Goal: Information Seeking & Learning: Check status

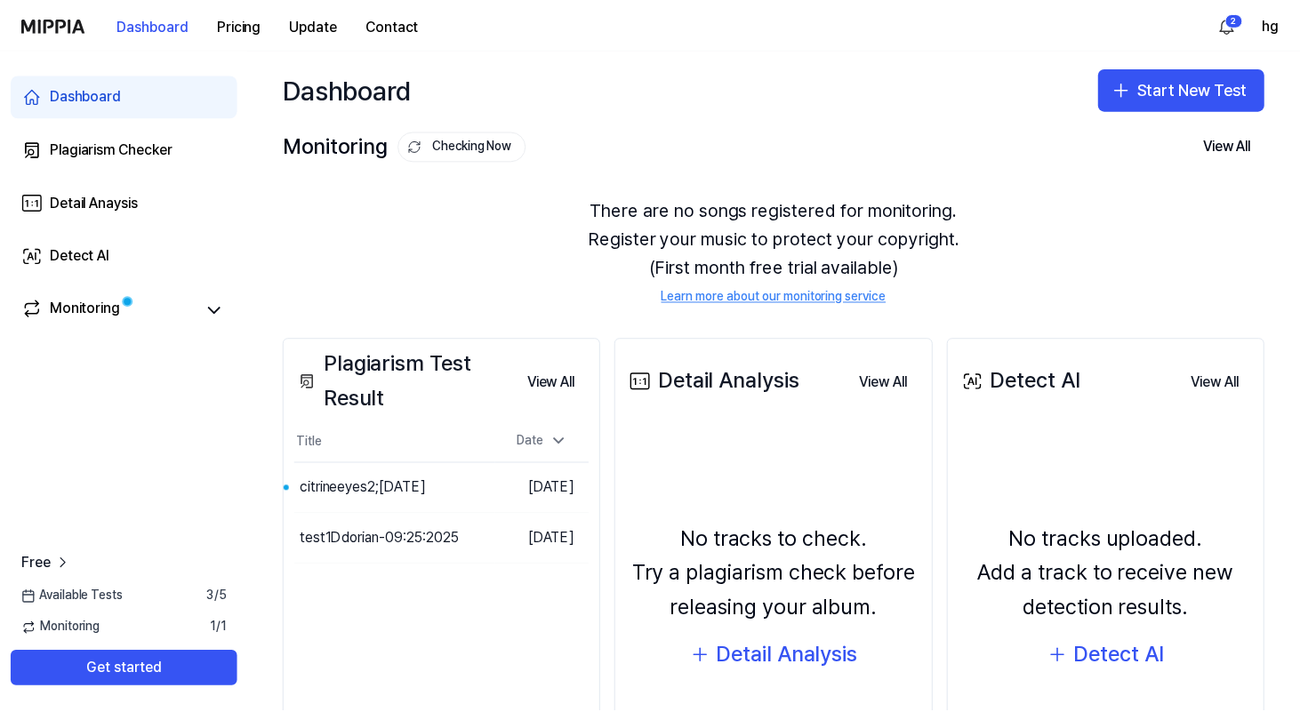
scroll to position [157, 0]
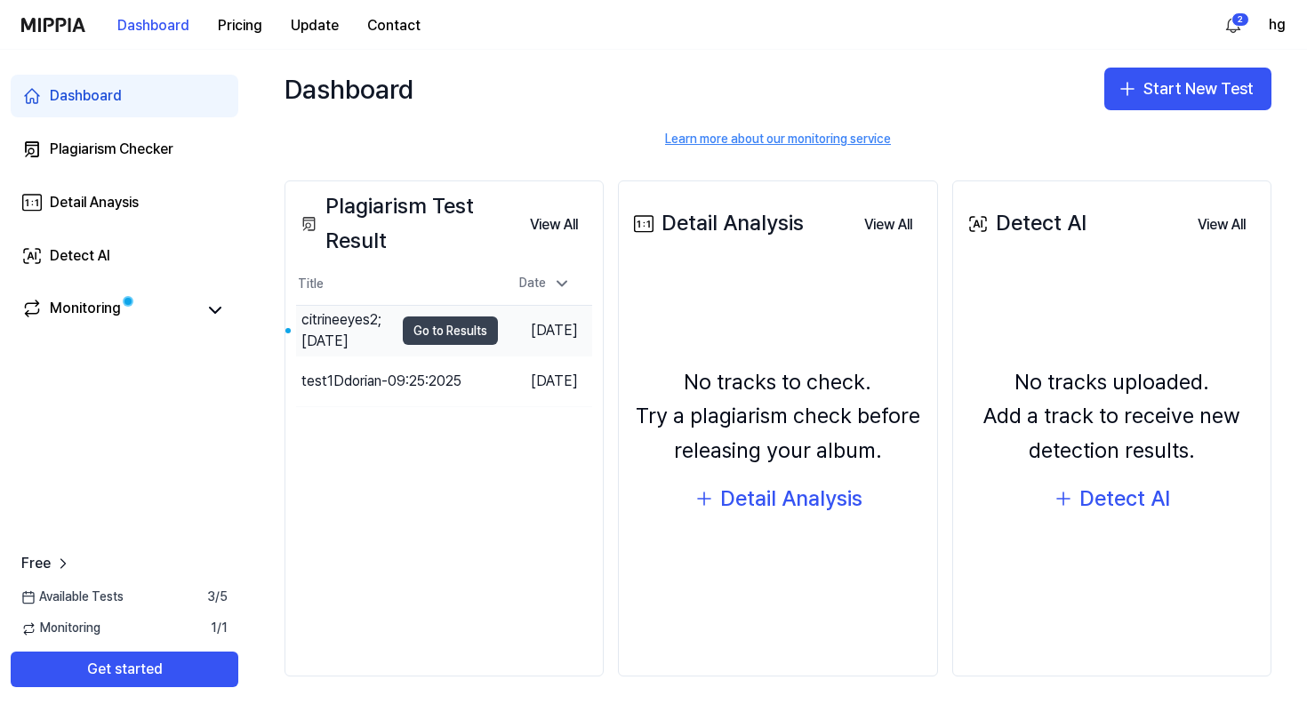
click at [434, 331] on button "Go to Results" at bounding box center [450, 331] width 95 height 28
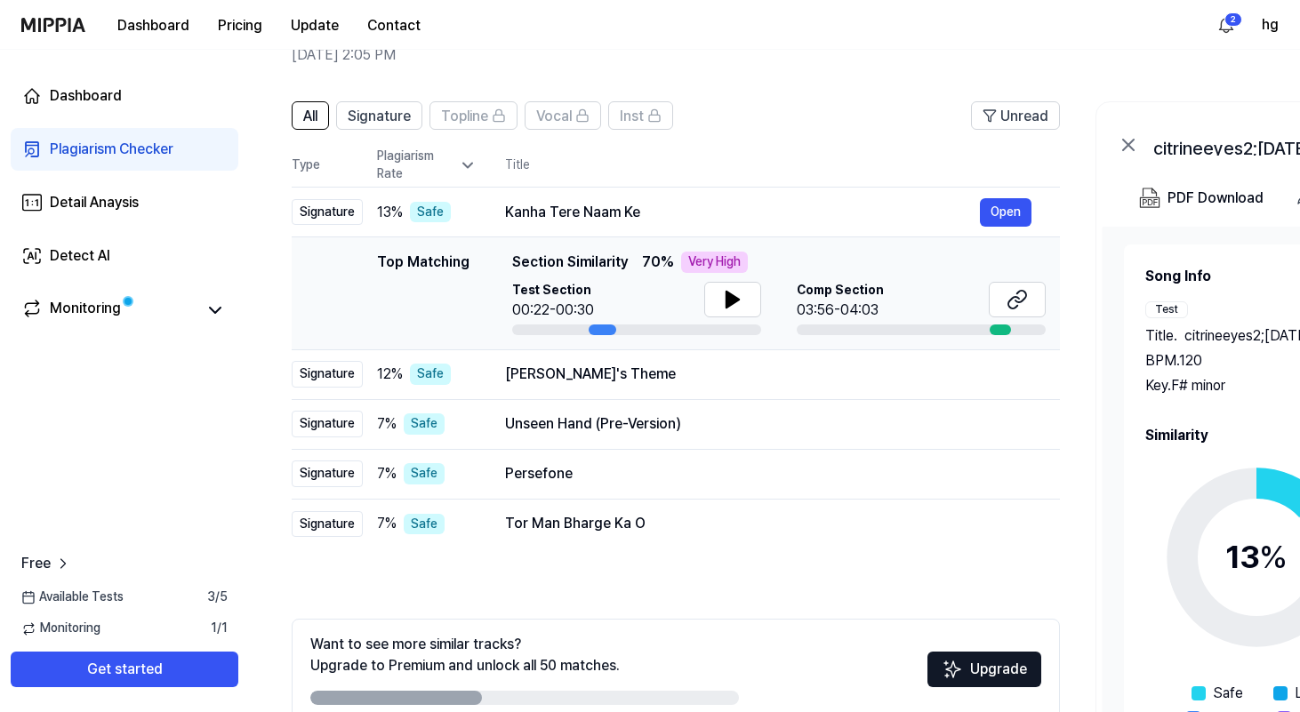
scroll to position [124, 0]
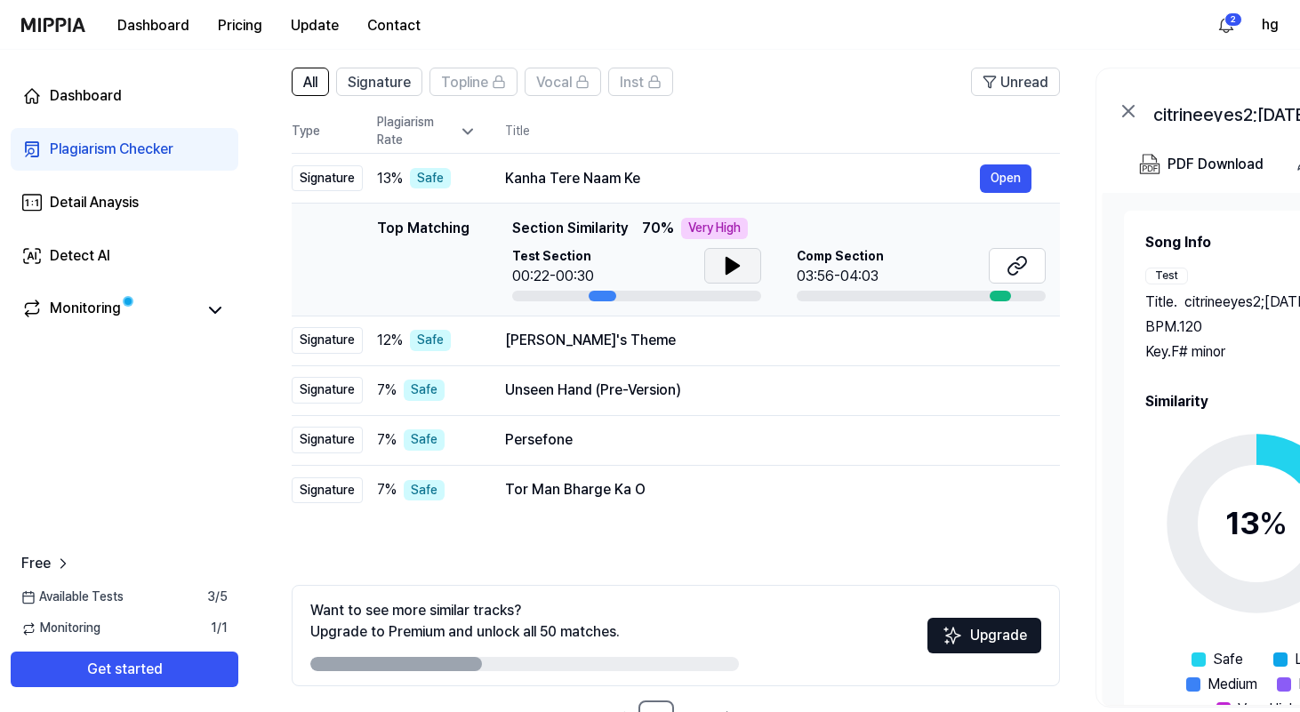
click at [738, 268] on icon at bounding box center [732, 265] width 21 height 21
click at [737, 268] on icon at bounding box center [732, 265] width 21 height 21
click at [1009, 276] on icon at bounding box center [1016, 265] width 21 height 21
click at [997, 340] on button "Open" at bounding box center [1006, 340] width 52 height 28
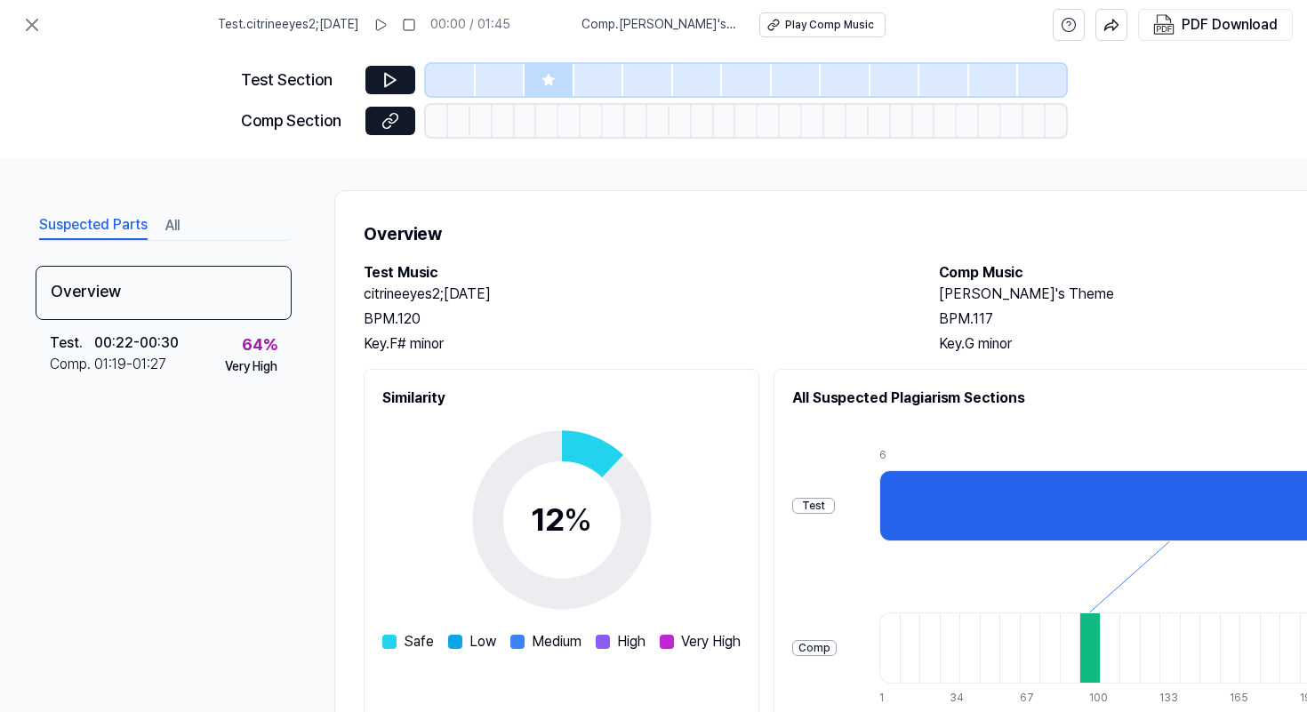
scroll to position [0, 0]
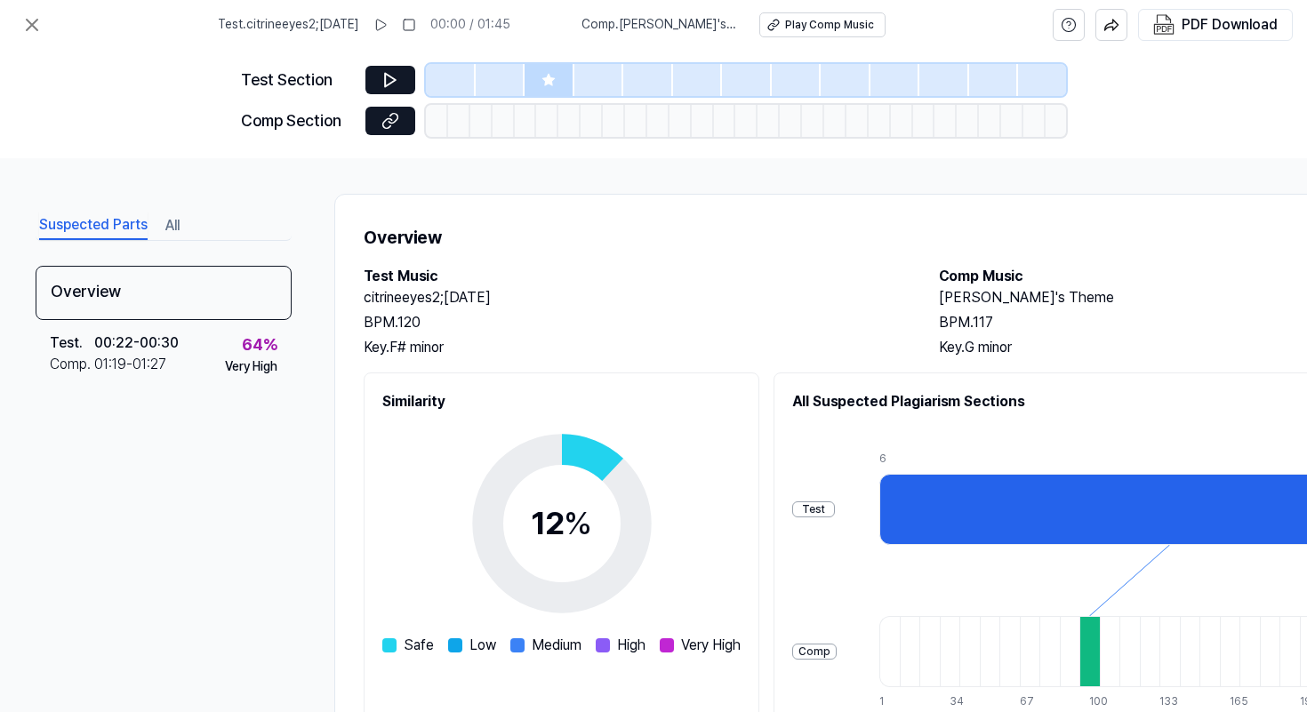
click at [365, 48] on div "Test . citrineeyes2;10-11-2025 00:00 / 01:45 Comp . Griet's Theme Play Comp Mus…" at bounding box center [552, 25] width 668 height 50
click at [390, 71] on icon at bounding box center [390, 80] width 18 height 18
click at [394, 82] on icon at bounding box center [390, 80] width 18 height 18
click at [396, 121] on icon at bounding box center [390, 121] width 18 height 18
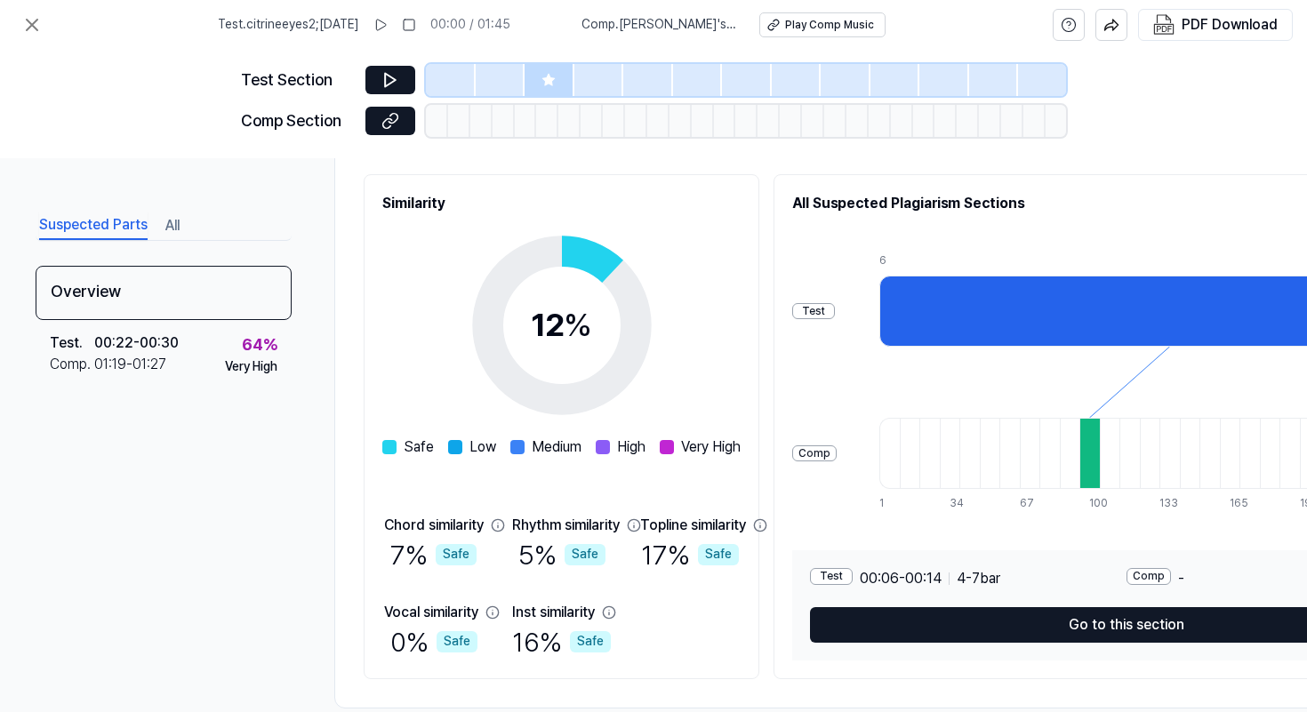
scroll to position [237, 0]
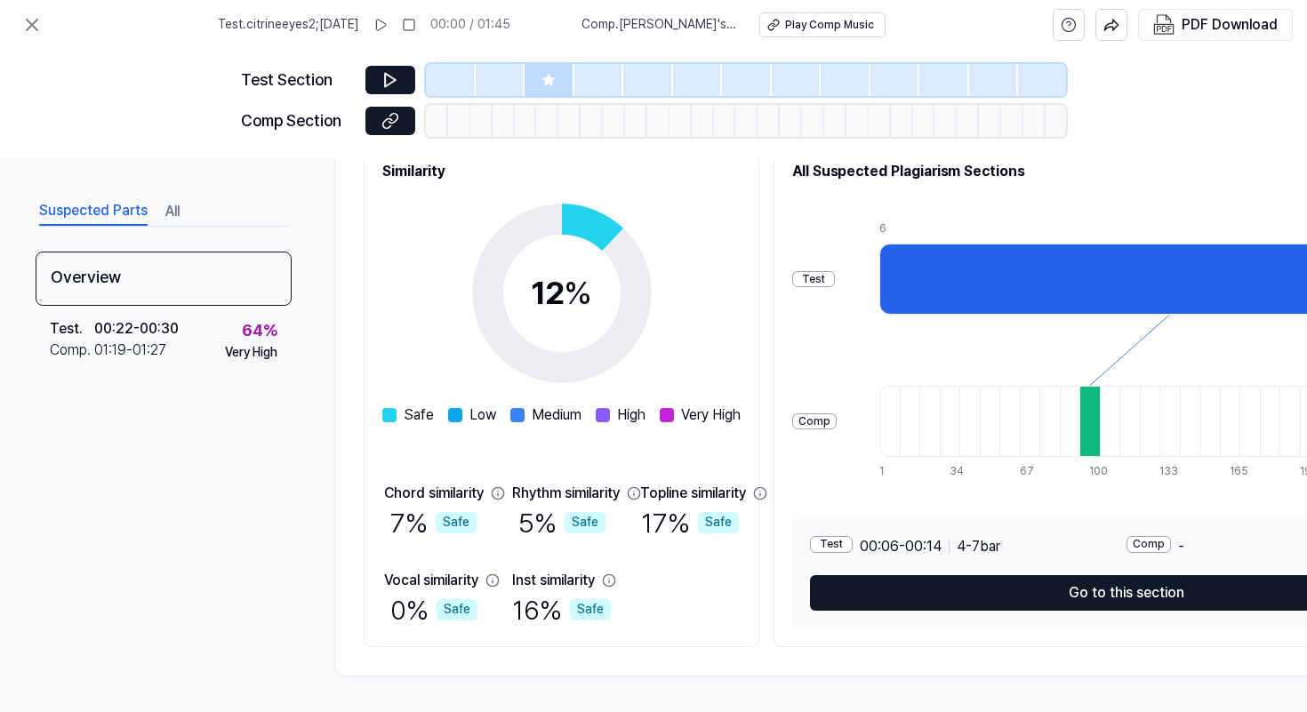
click at [1046, 605] on div "Test 00:06 - 00:14 4 - 7 bar Comp - Go to this section" at bounding box center [1126, 573] width 668 height 110
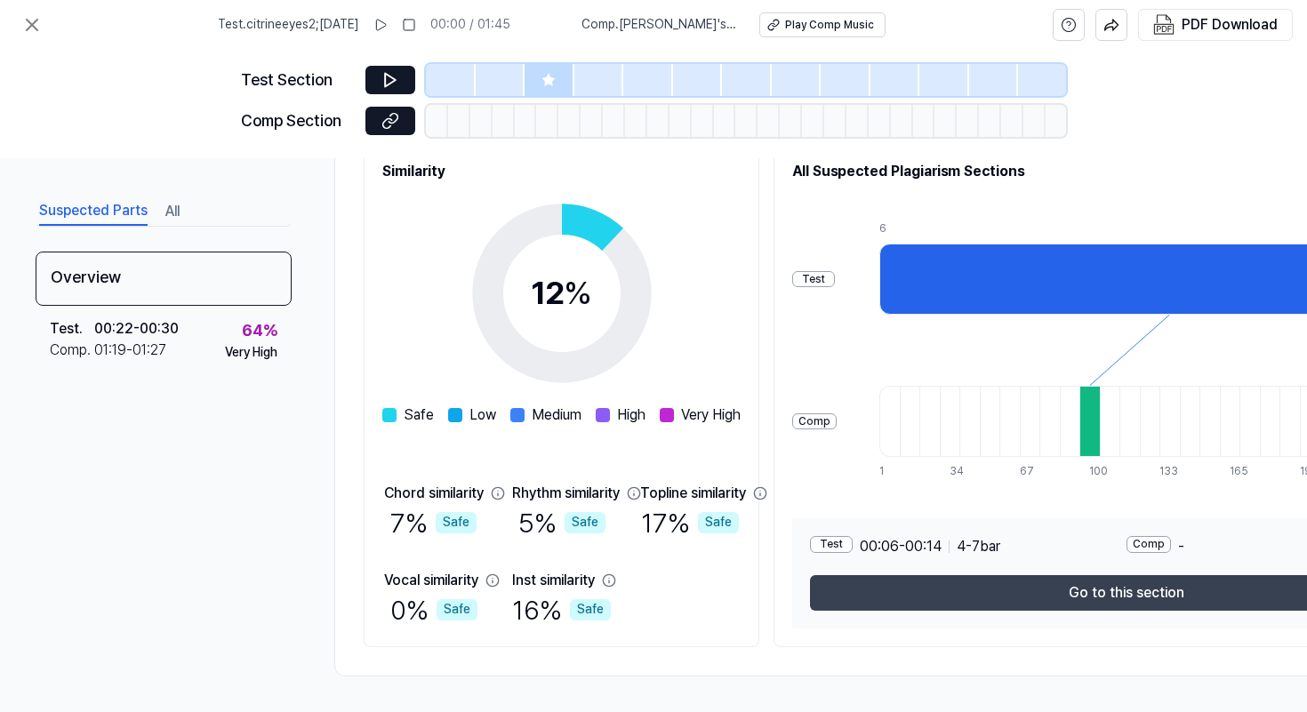
click at [1036, 595] on button "Go to this section" at bounding box center [1126, 593] width 632 height 36
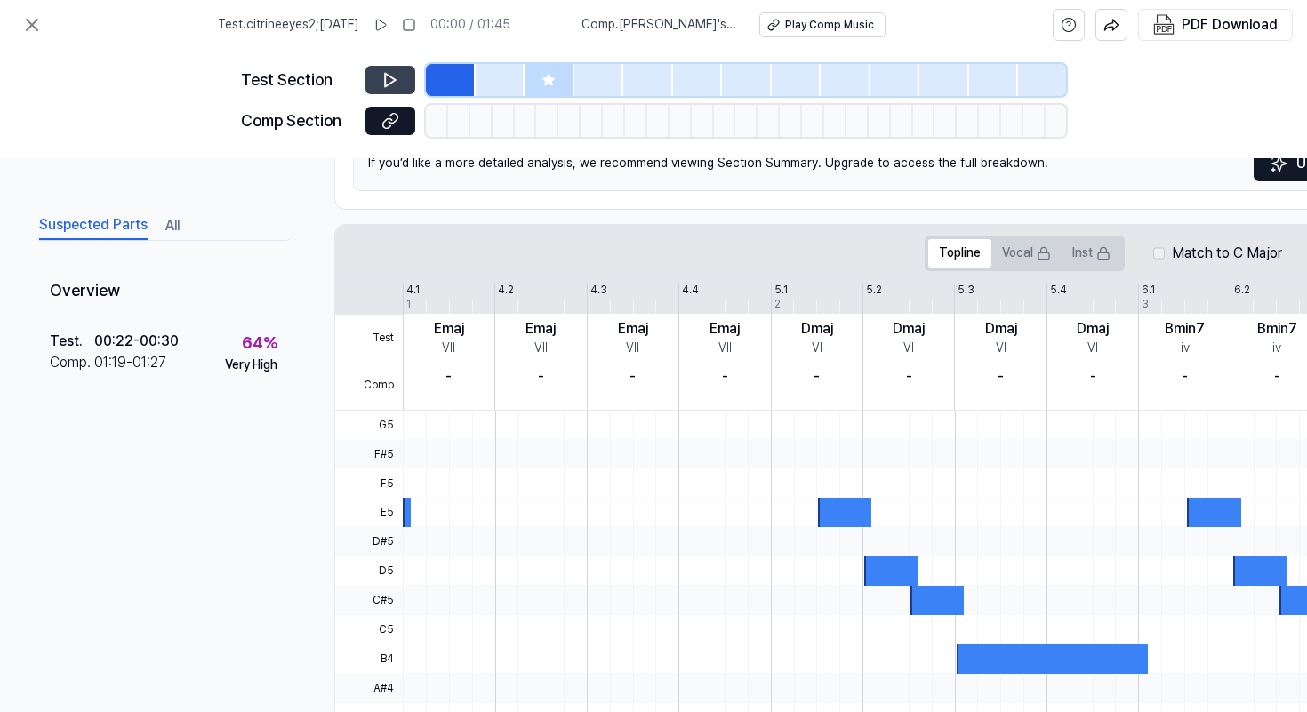
click at [398, 75] on icon at bounding box center [390, 80] width 18 height 18
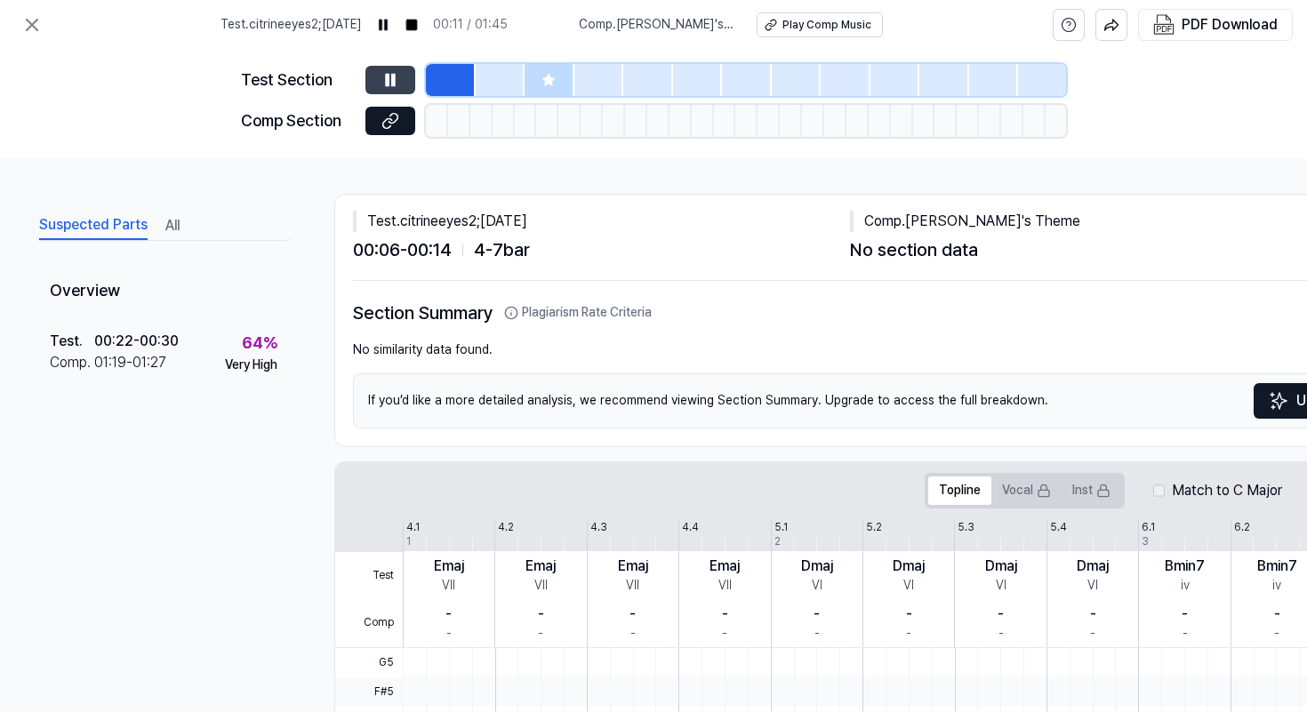
scroll to position [0, 0]
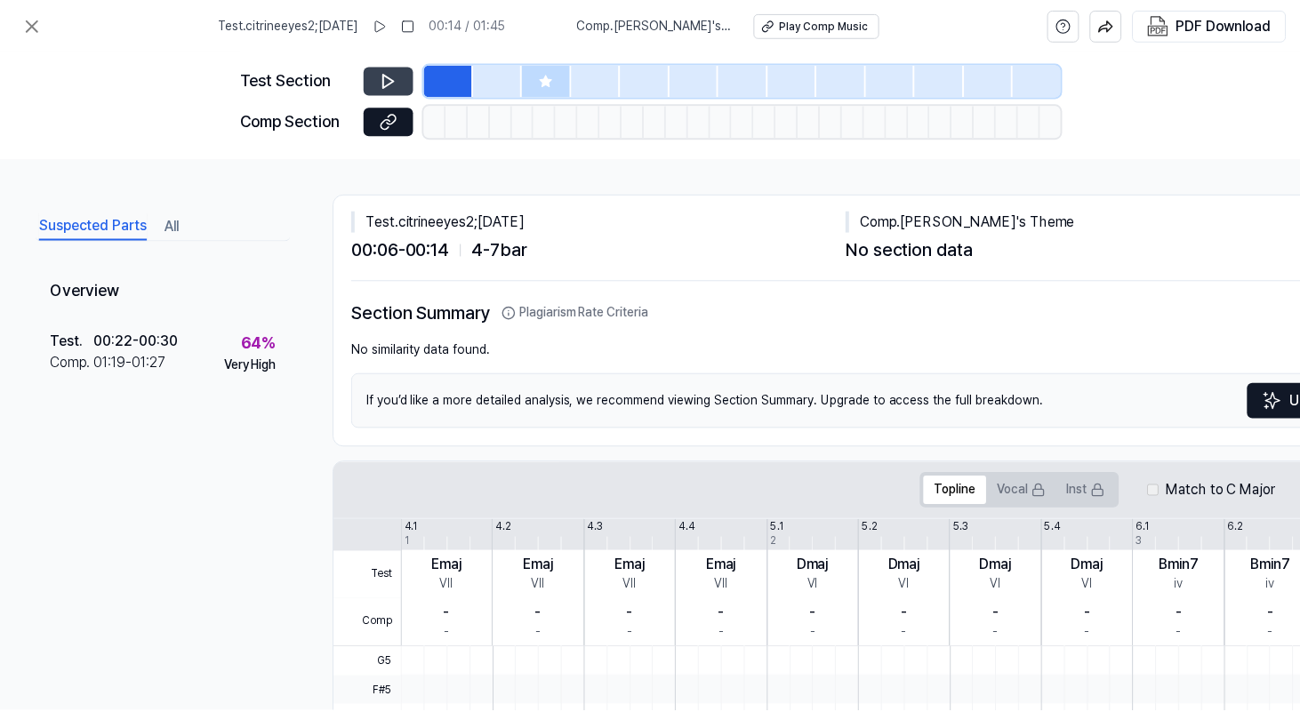
scroll to position [124, 0]
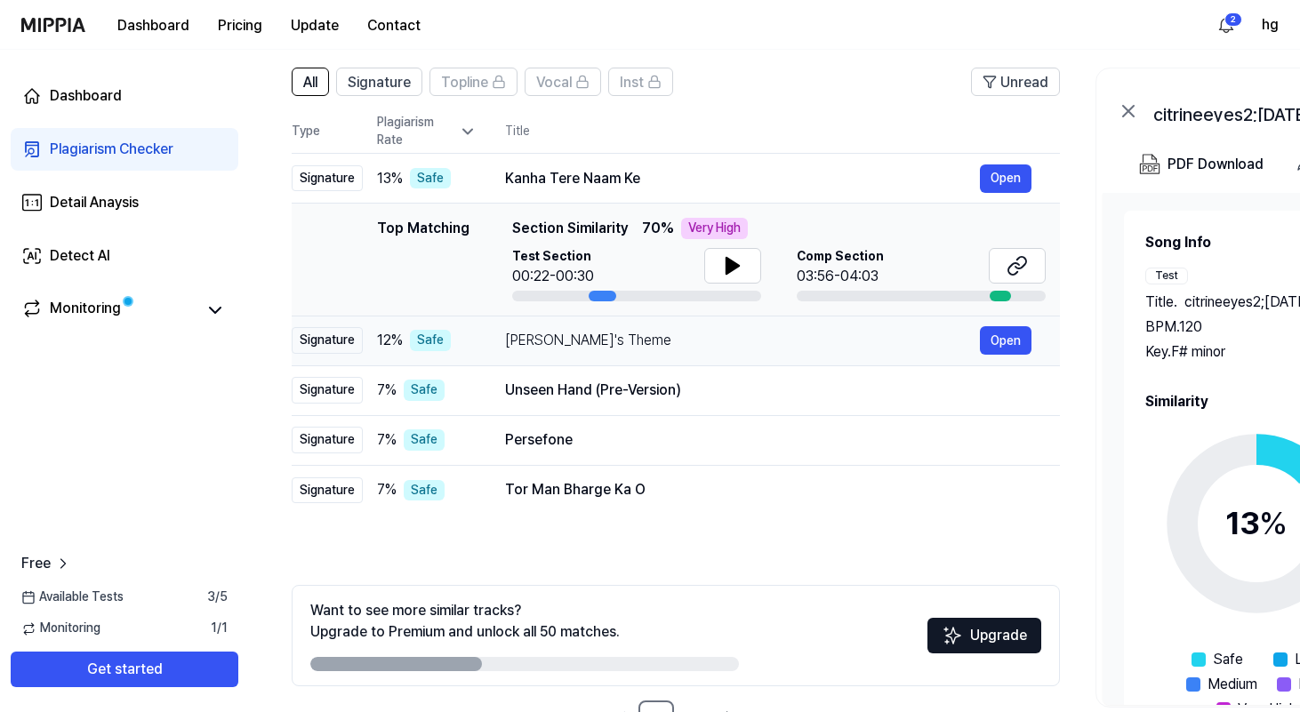
click at [468, 341] on div "12 % Safe" at bounding box center [427, 340] width 100 height 21
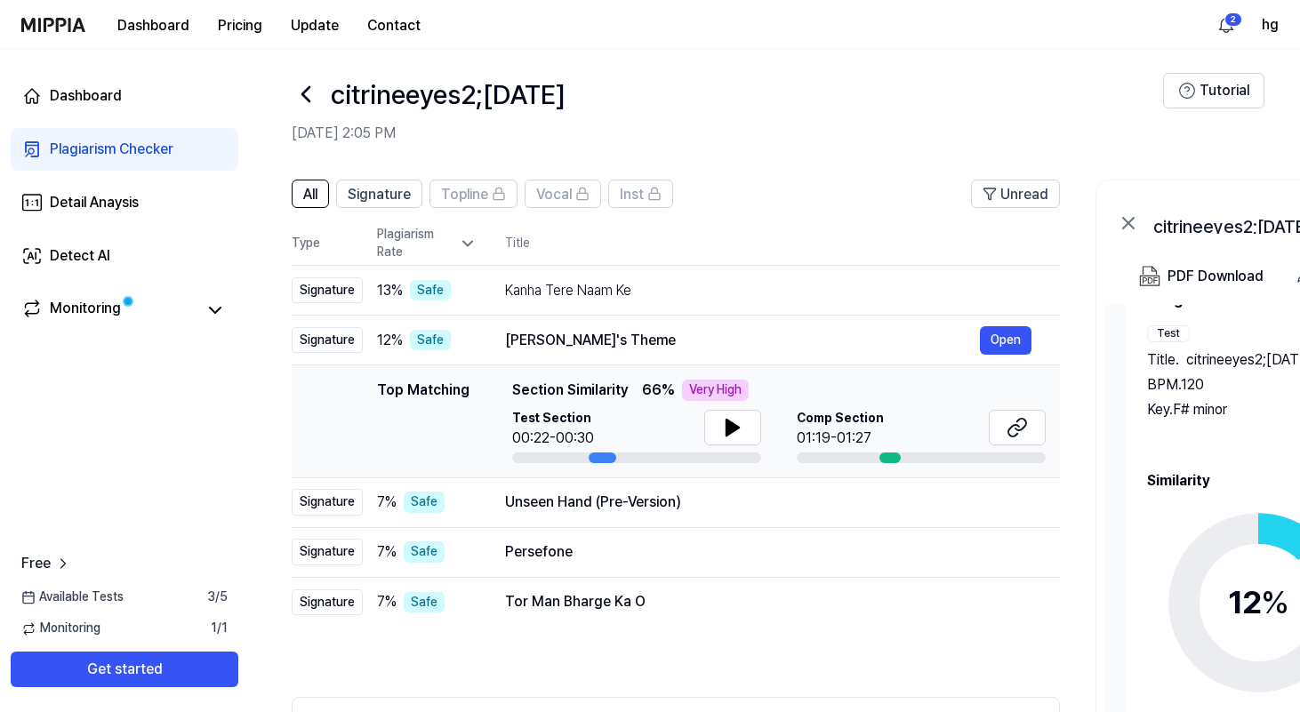
scroll to position [0, 0]
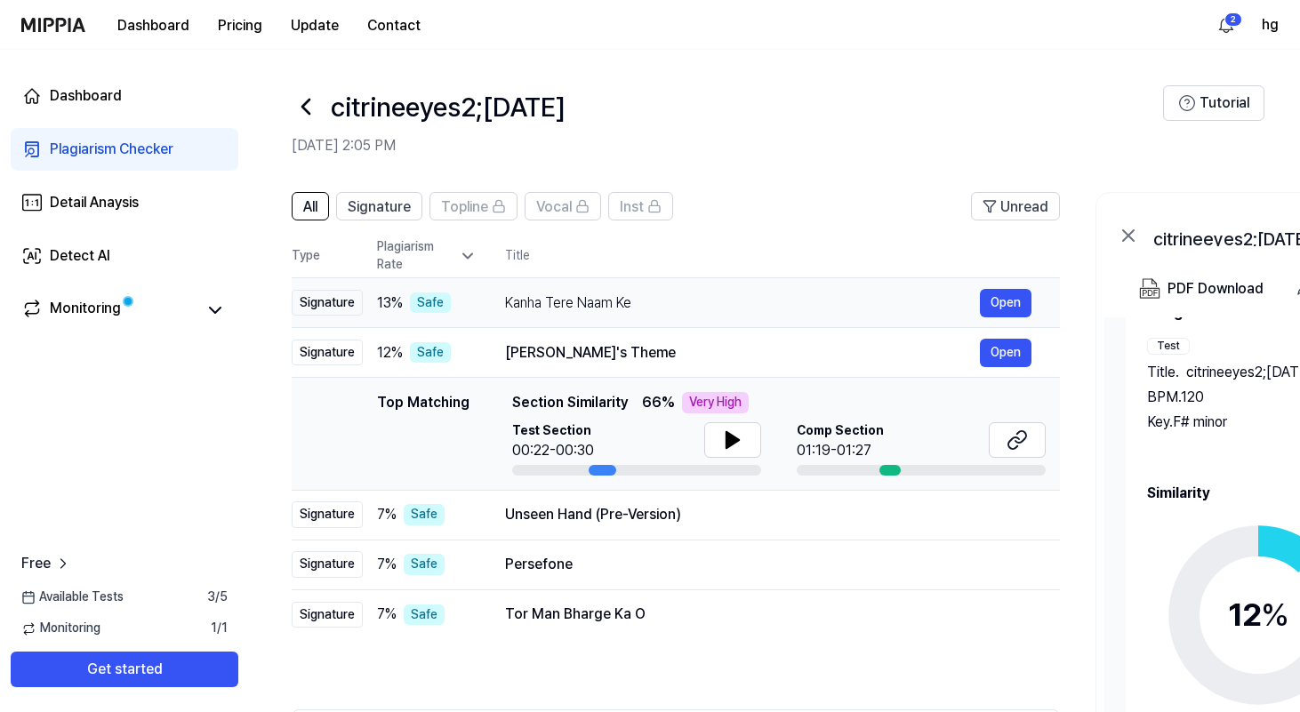
click at [609, 290] on div "Kanha Tere Naam Ke Open" at bounding box center [768, 303] width 526 height 28
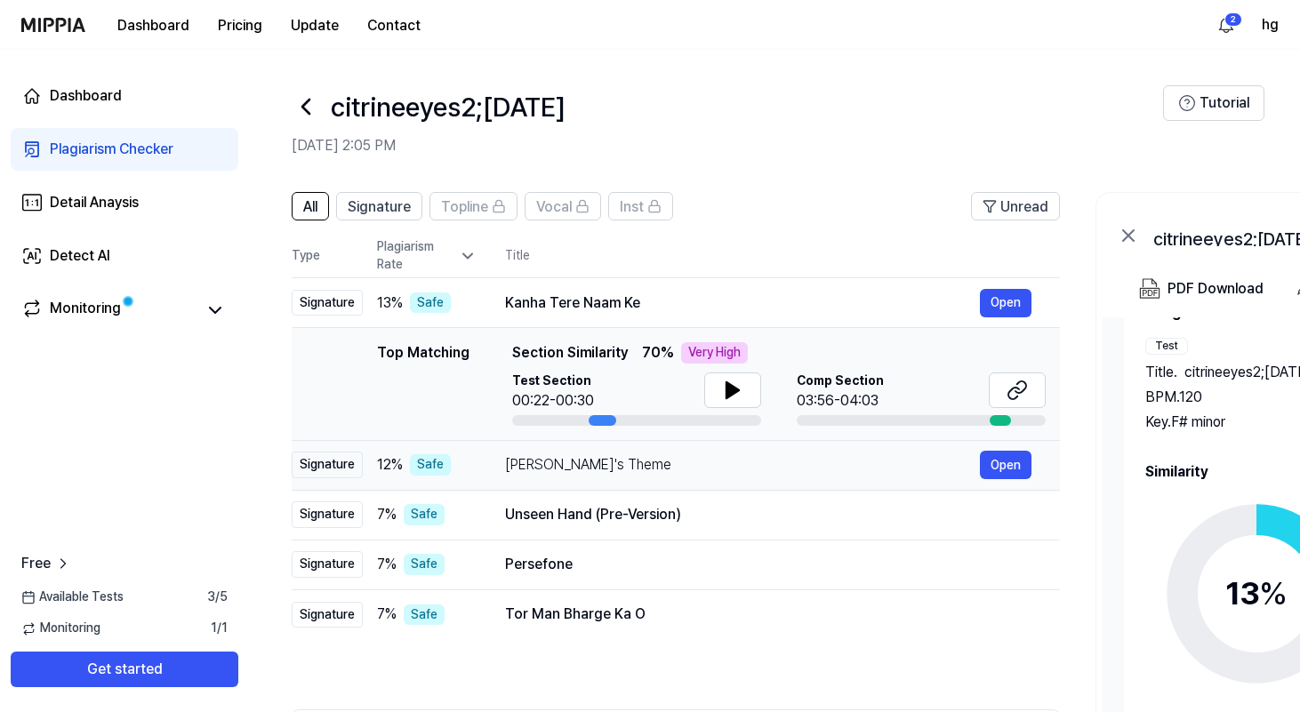
click at [726, 470] on div "[PERSON_NAME]'s Theme" at bounding box center [742, 464] width 475 height 21
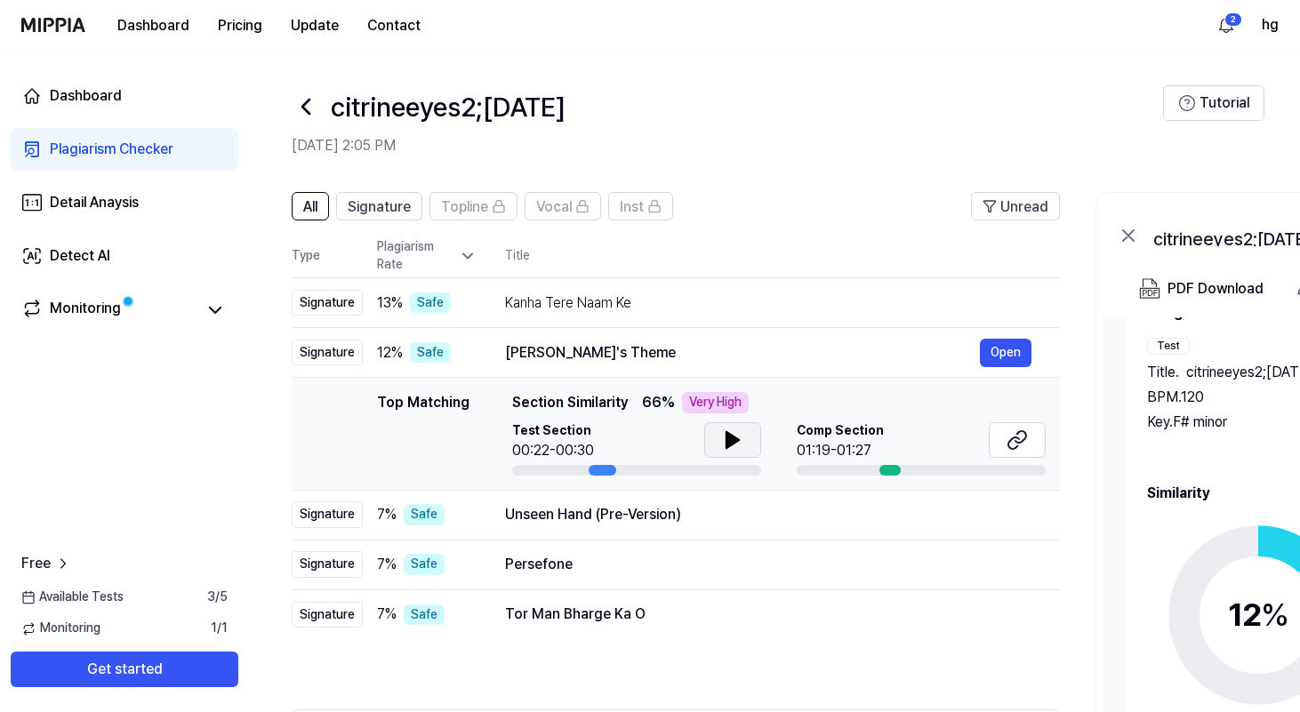
click at [727, 445] on icon at bounding box center [732, 440] width 12 height 16
click at [887, 466] on div at bounding box center [889, 470] width 21 height 11
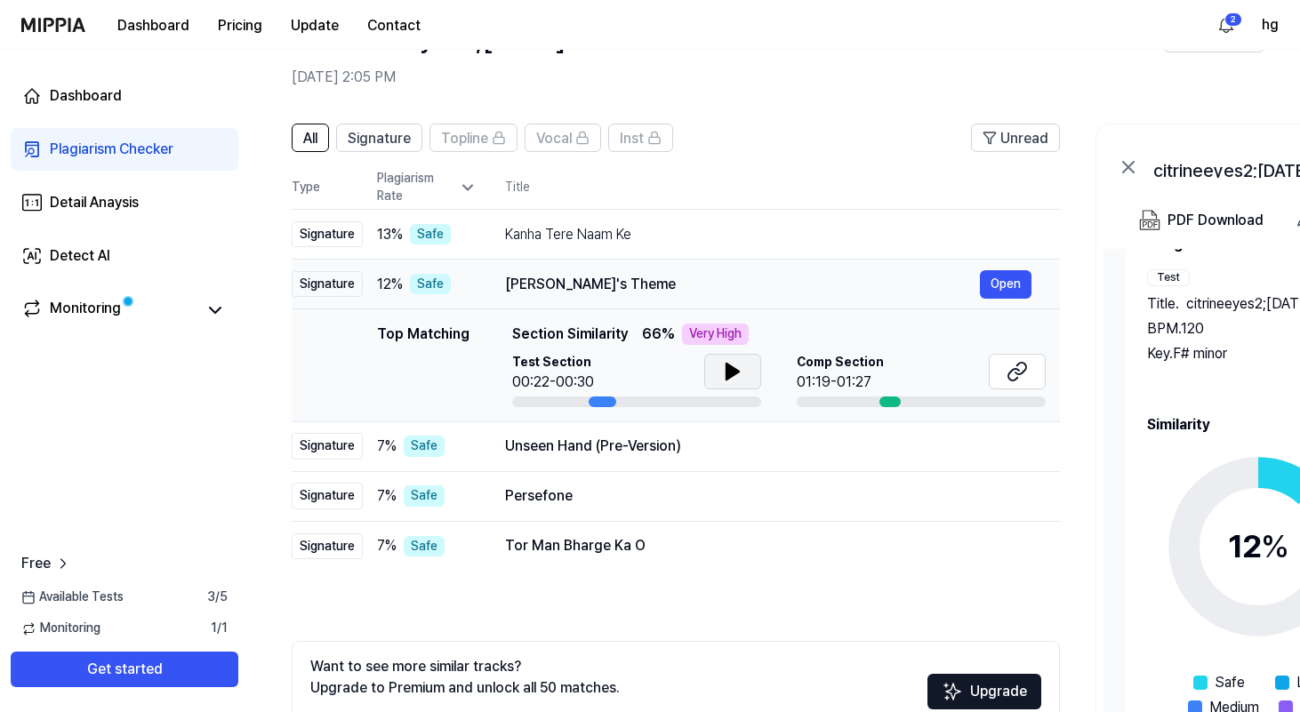
scroll to position [184, 0]
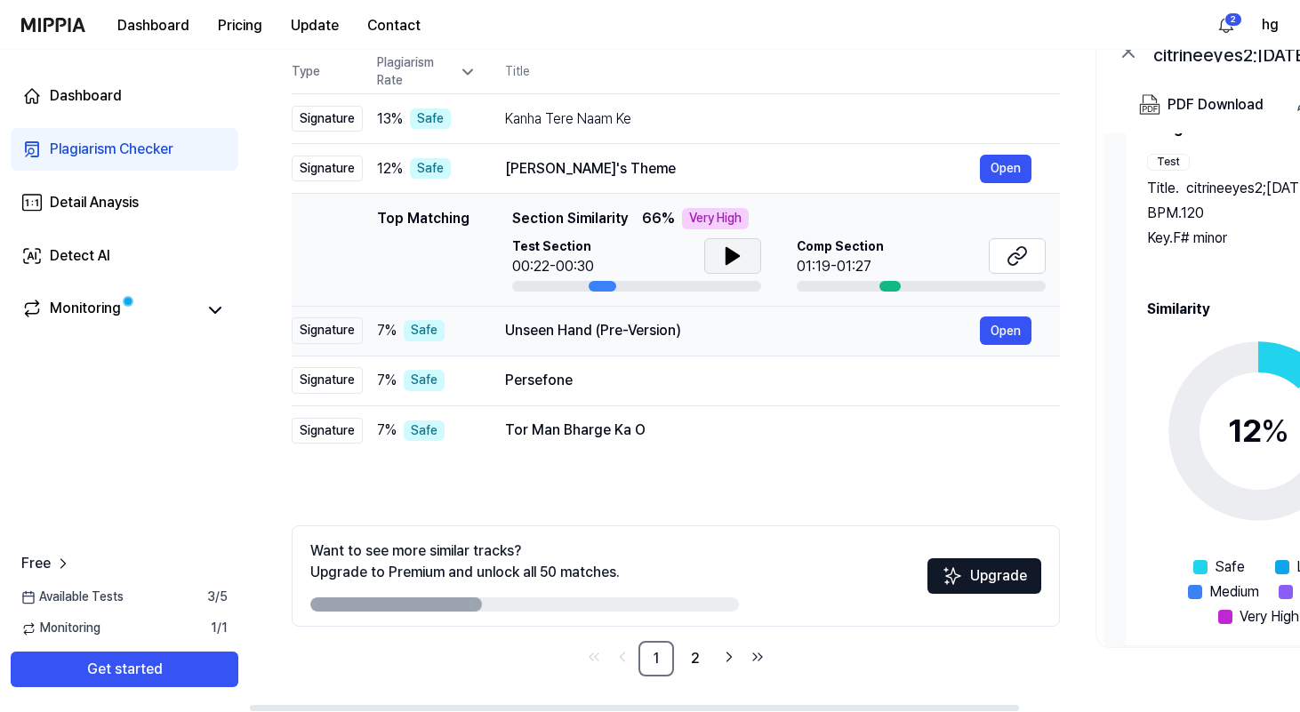
click at [513, 333] on div "Unseen Hand (Pre-Version)" at bounding box center [742, 330] width 475 height 21
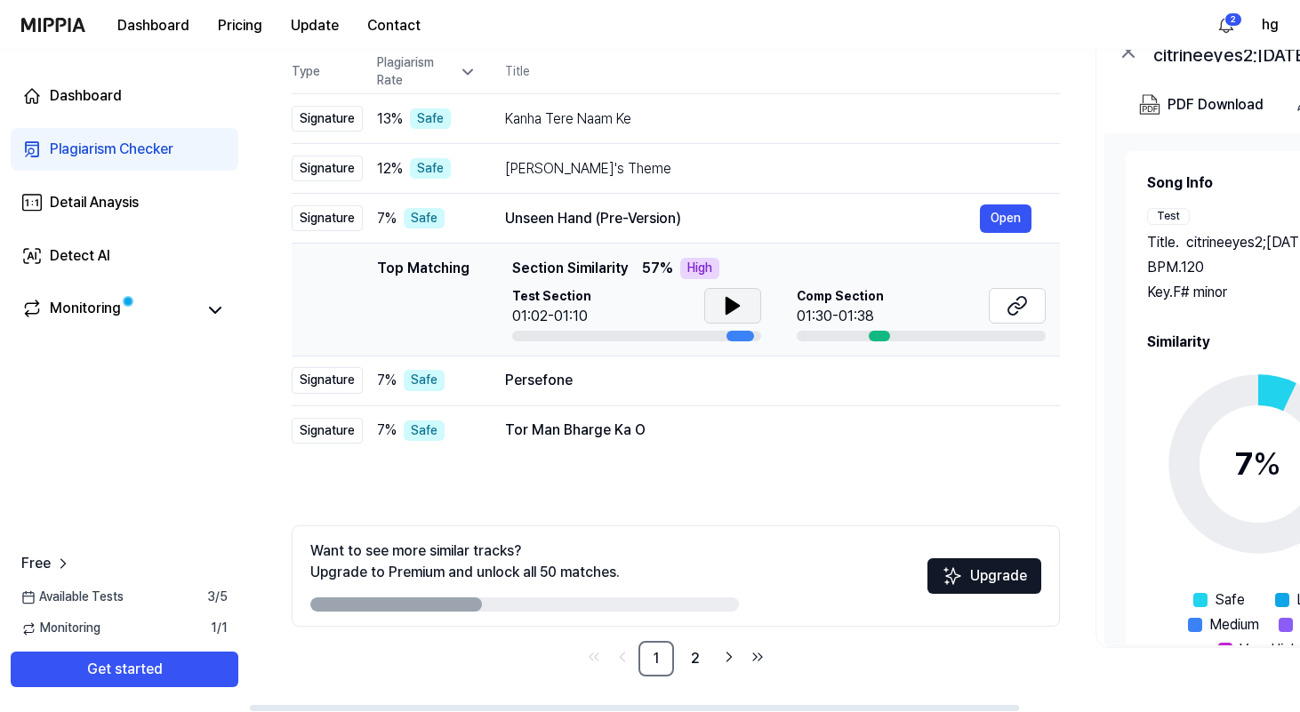
click at [734, 309] on icon at bounding box center [732, 305] width 21 height 21
click at [734, 309] on icon at bounding box center [736, 306] width 4 height 14
click at [1015, 303] on icon at bounding box center [1013, 309] width 11 height 12
click at [1000, 382] on button "Open" at bounding box center [1006, 380] width 52 height 28
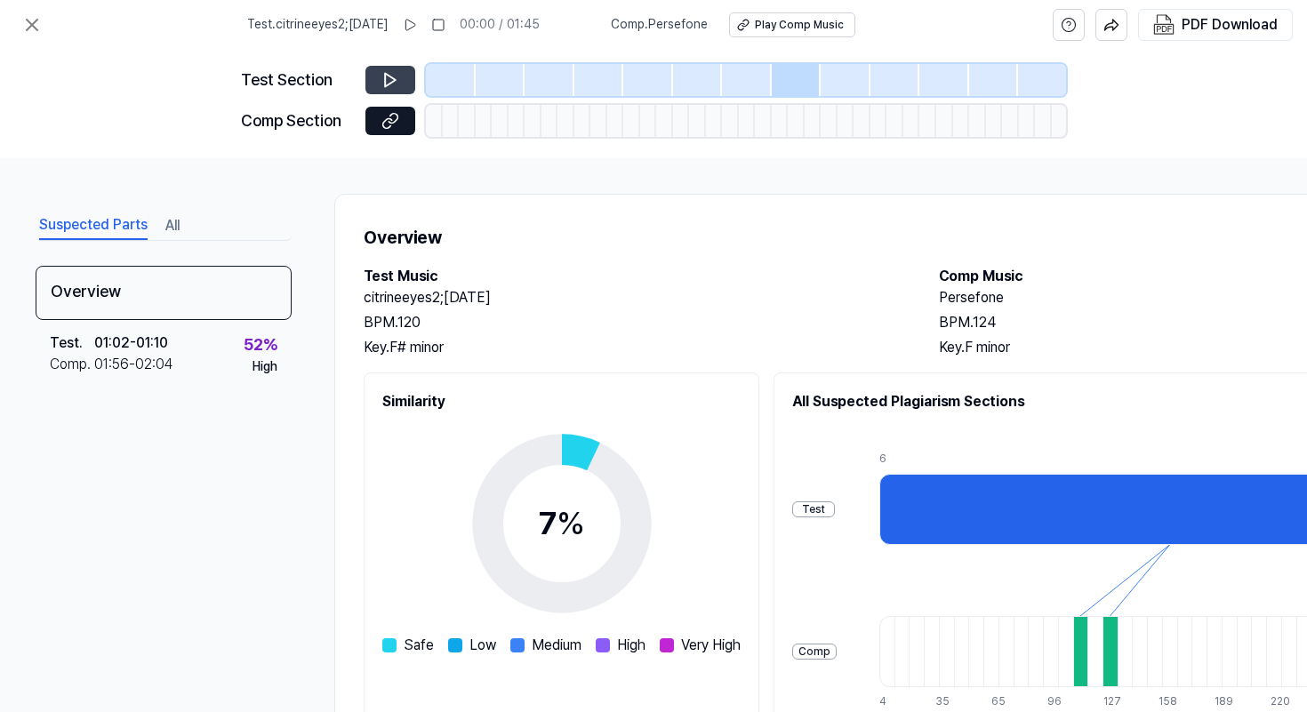
click at [390, 88] on icon at bounding box center [390, 80] width 18 height 18
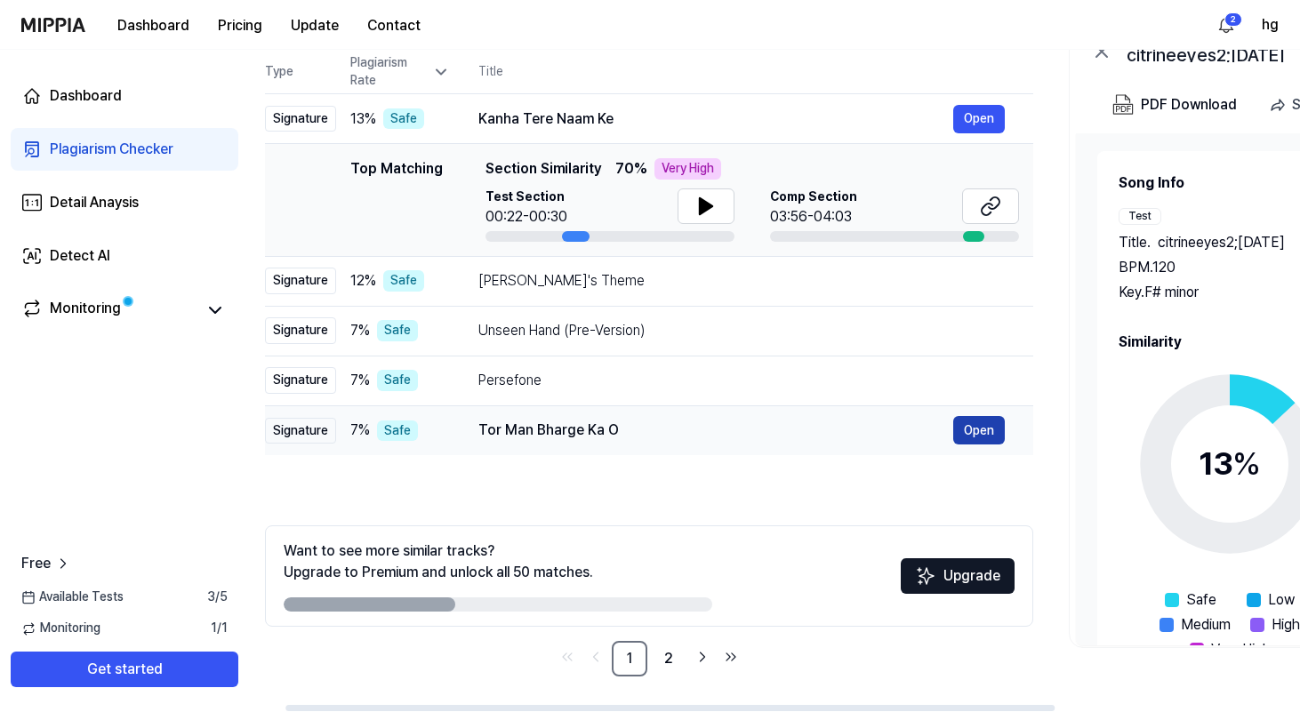
scroll to position [0, 50]
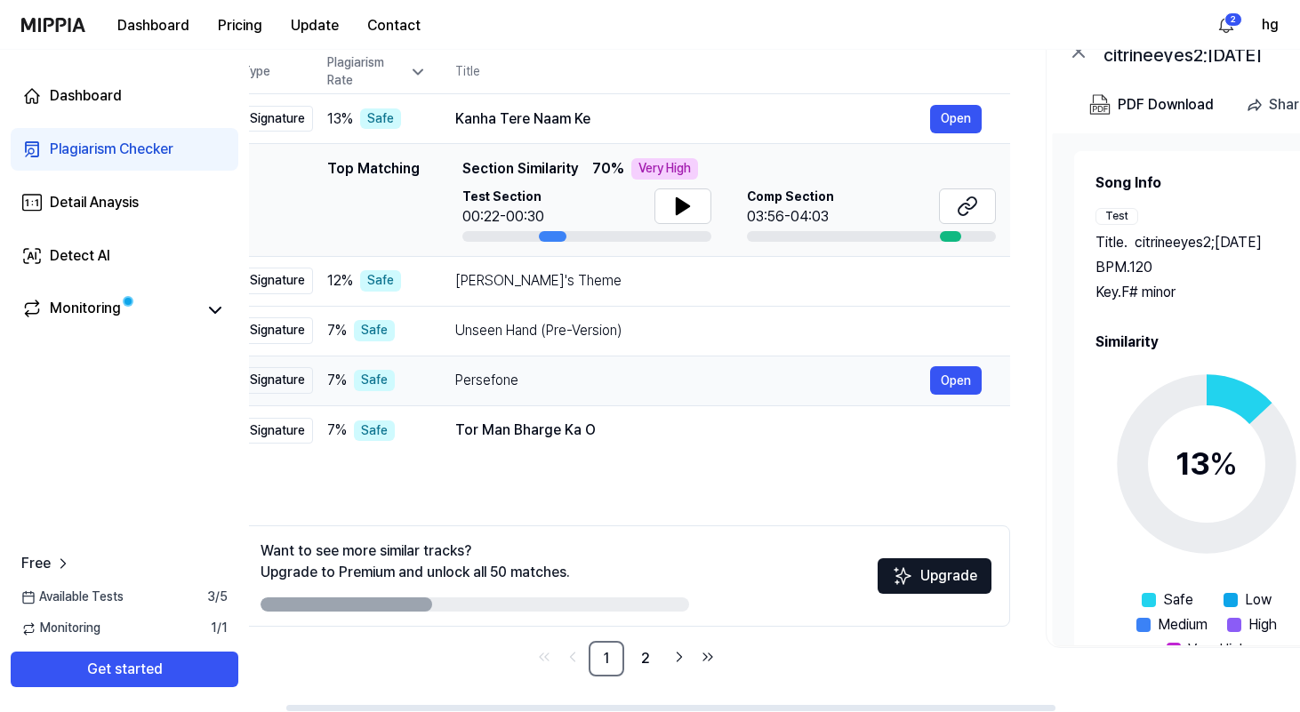
click at [589, 398] on td "Persefone Open" at bounding box center [718, 381] width 583 height 50
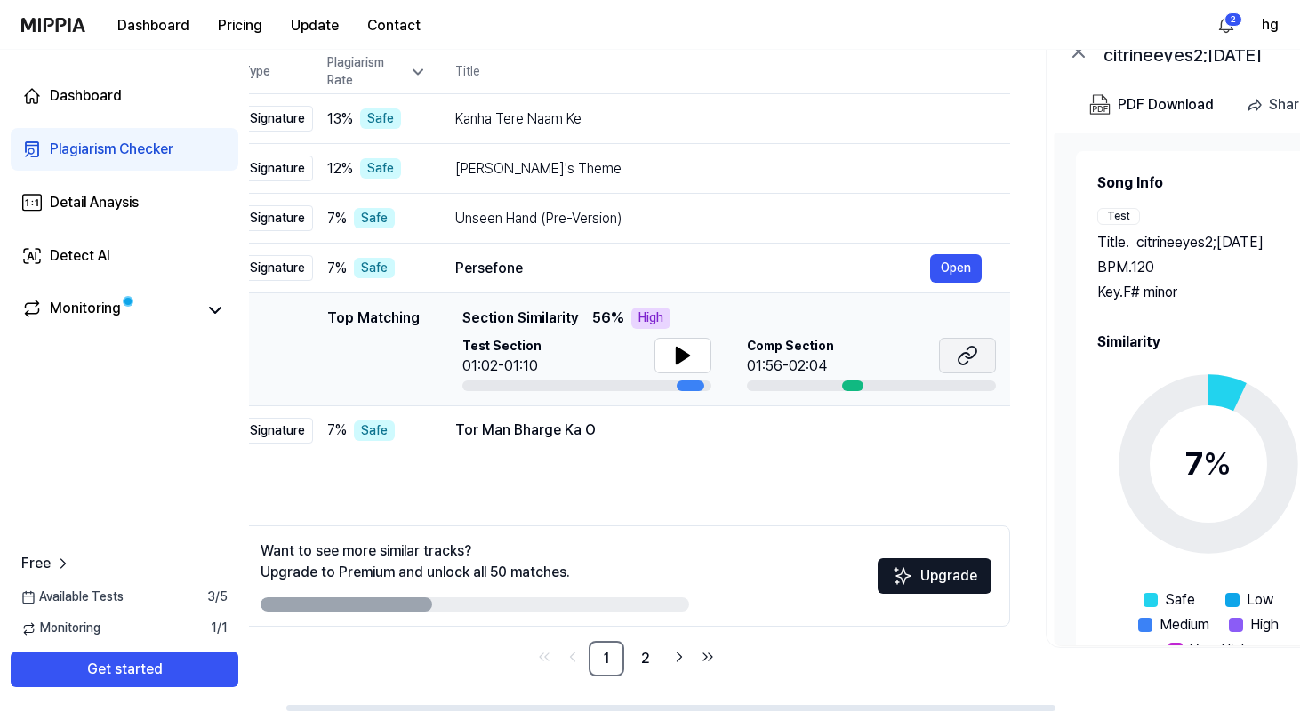
click at [980, 358] on button at bounding box center [967, 356] width 57 height 36
click at [773, 434] on div "Tor Man Bharge Ka O" at bounding box center [692, 430] width 475 height 21
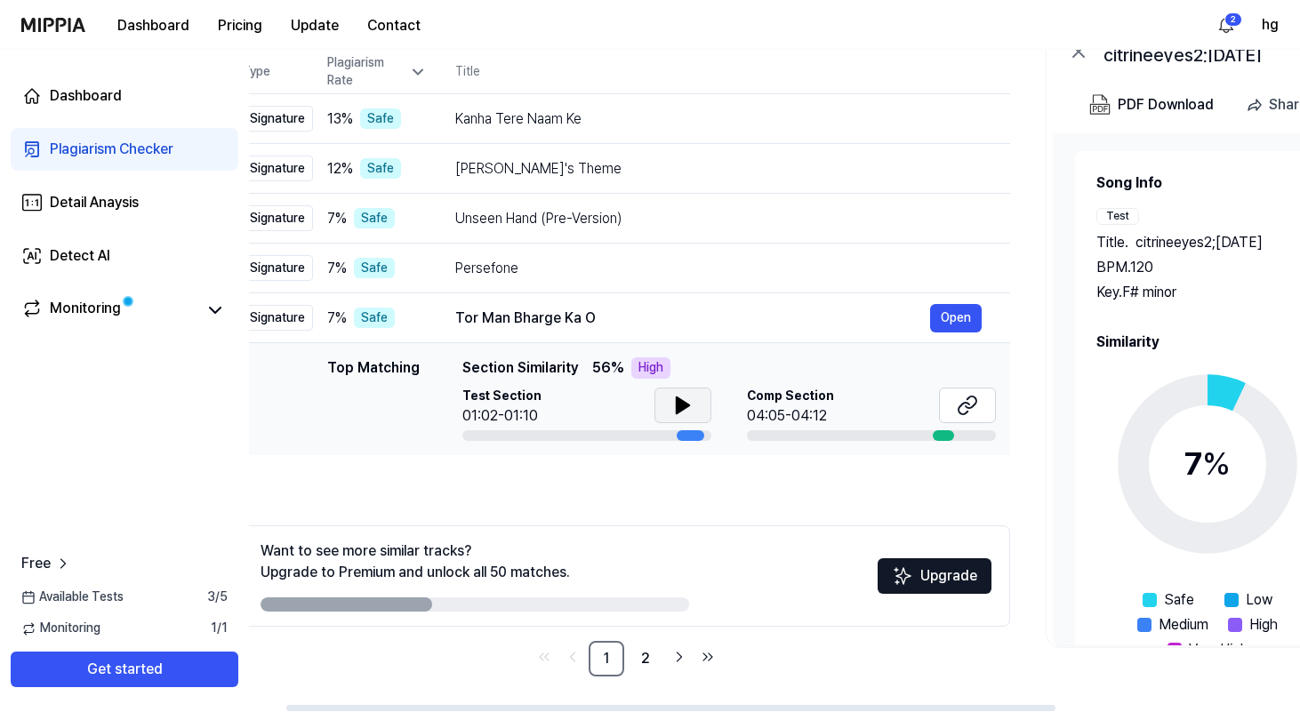
click at [672, 405] on icon at bounding box center [682, 405] width 21 height 21
click at [981, 395] on button at bounding box center [967, 406] width 57 height 36
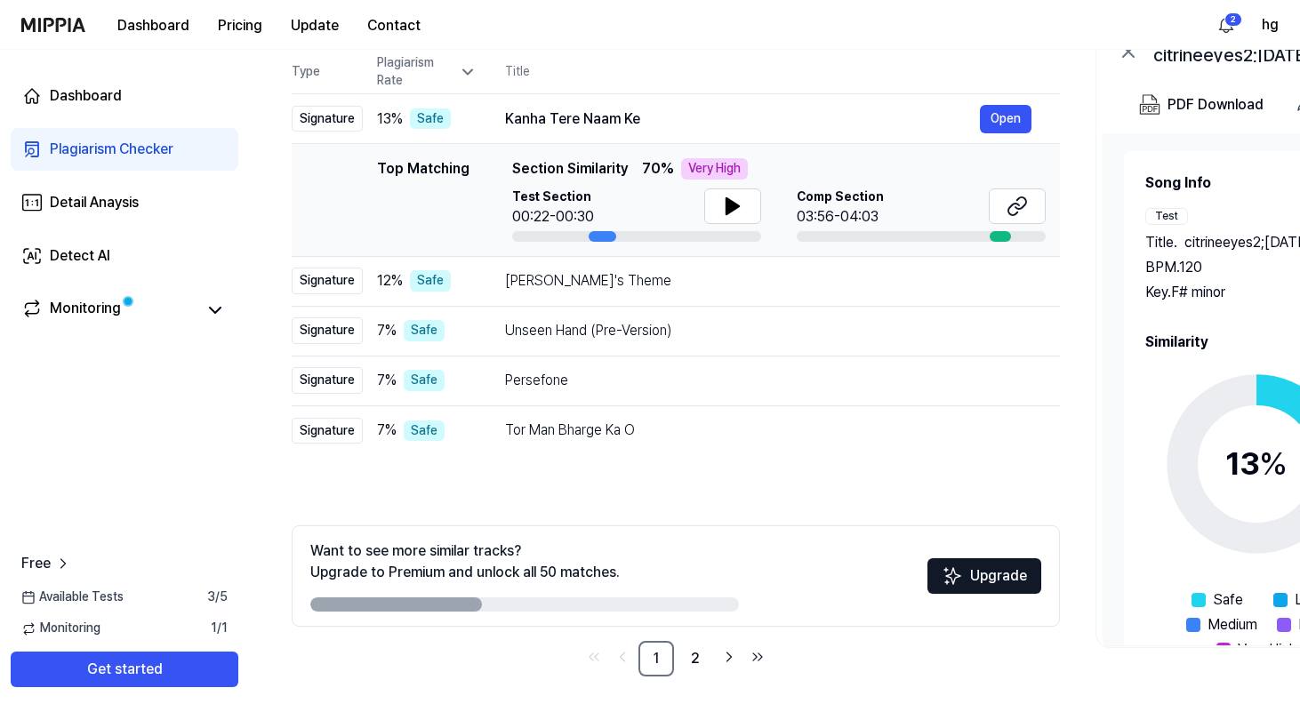
scroll to position [184, 0]
